Goal: Transaction & Acquisition: Purchase product/service

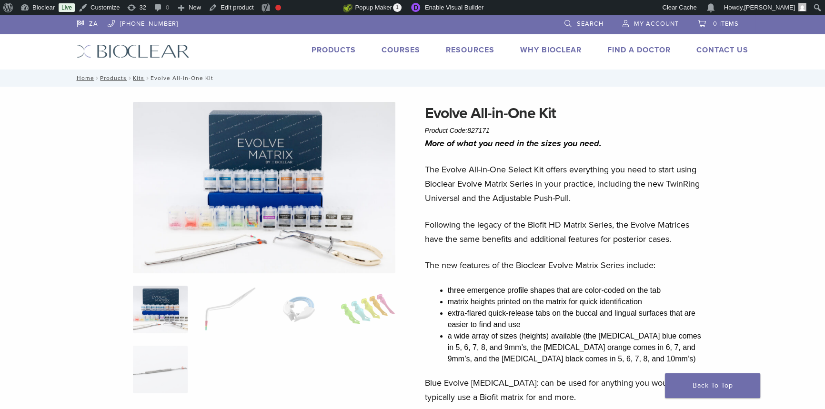
click at [312, 46] on link "Products" at bounding box center [334, 50] width 44 height 10
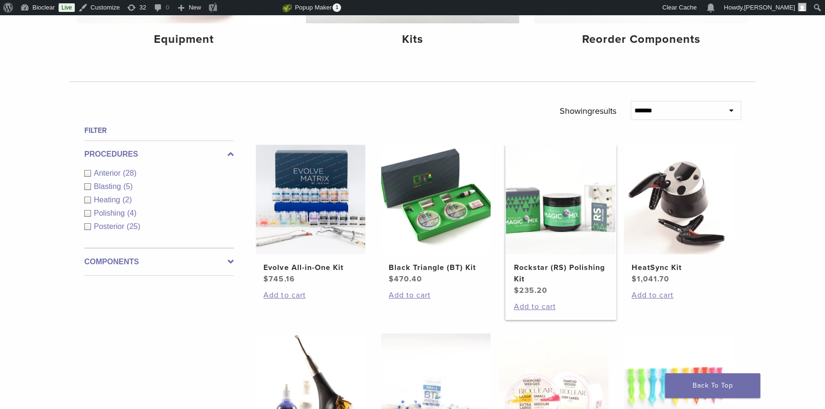
scroll to position [43, 0]
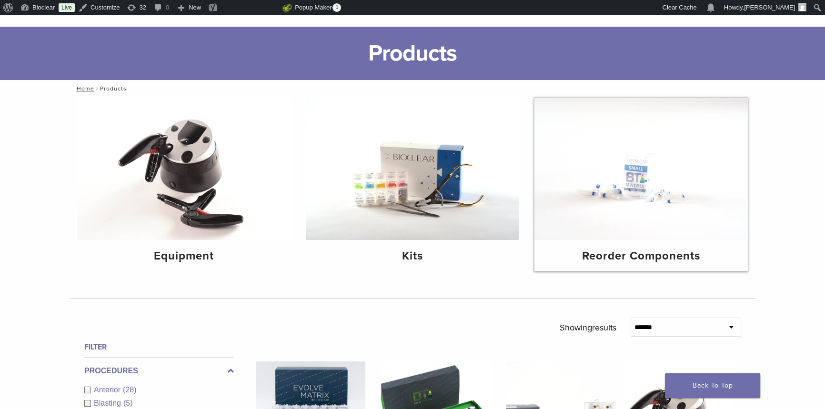
click at [623, 200] on img at bounding box center [641, 169] width 213 height 142
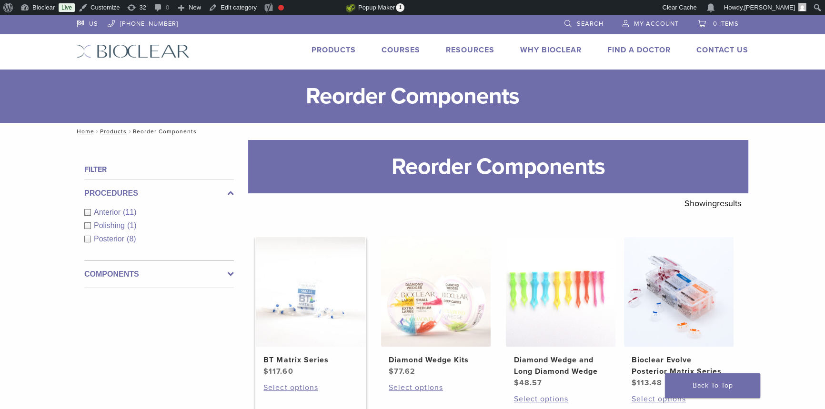
click at [335, 303] on img at bounding box center [311, 292] width 110 height 110
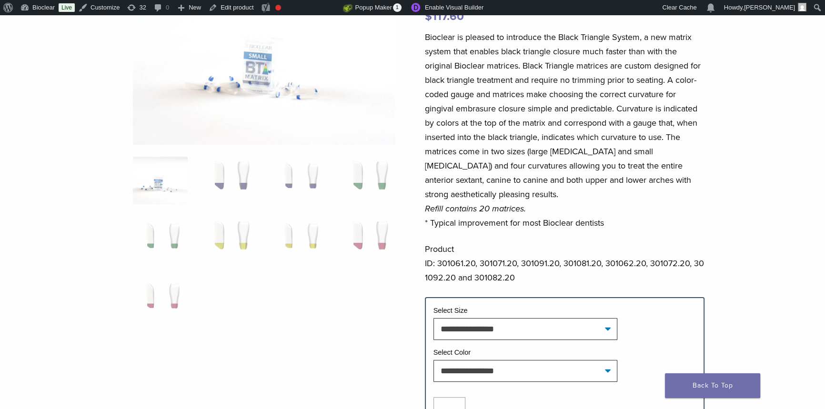
scroll to position [260, 0]
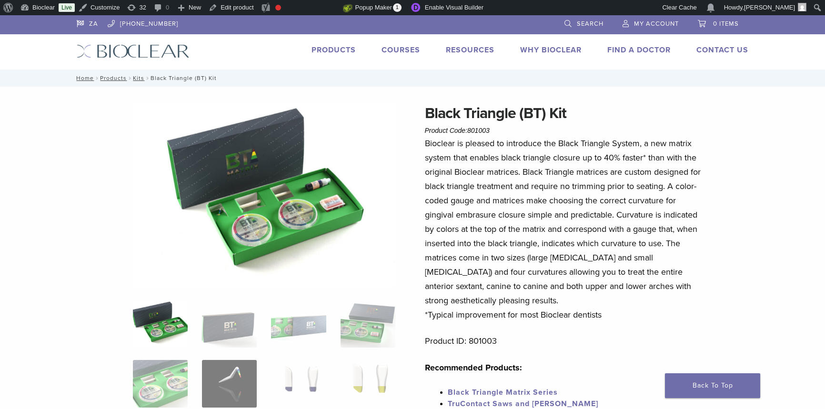
scroll to position [303, 0]
